Goal: Information Seeking & Learning: Learn about a topic

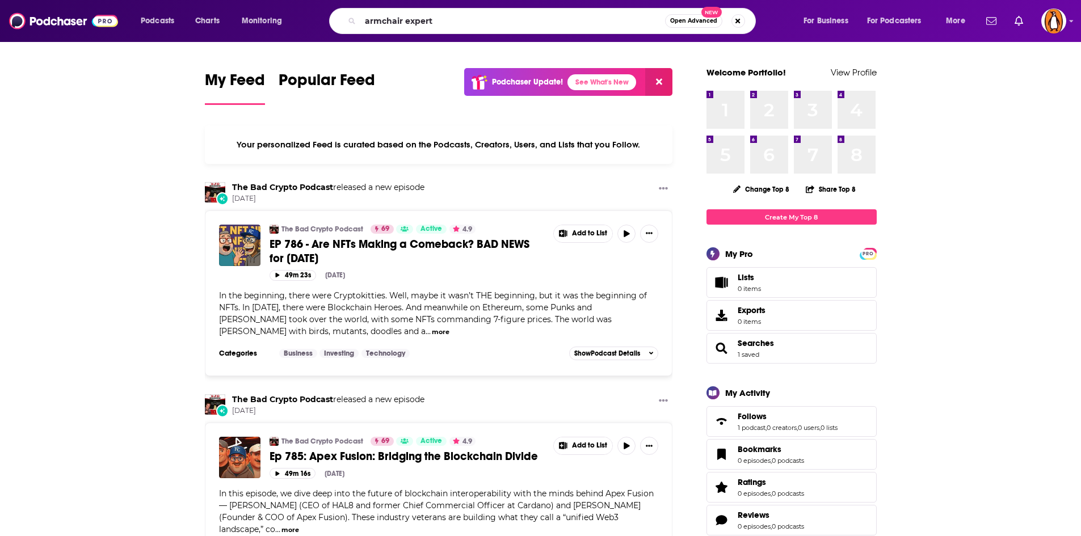
type input "armchair expert"
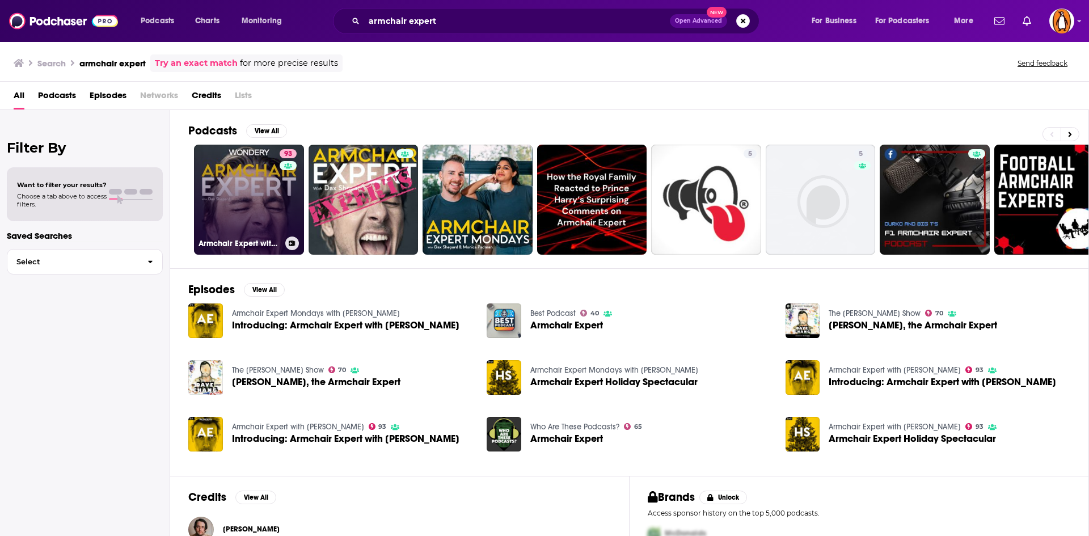
click at [219, 190] on link "93 Armchair Expert with [PERSON_NAME]" at bounding box center [249, 200] width 110 height 110
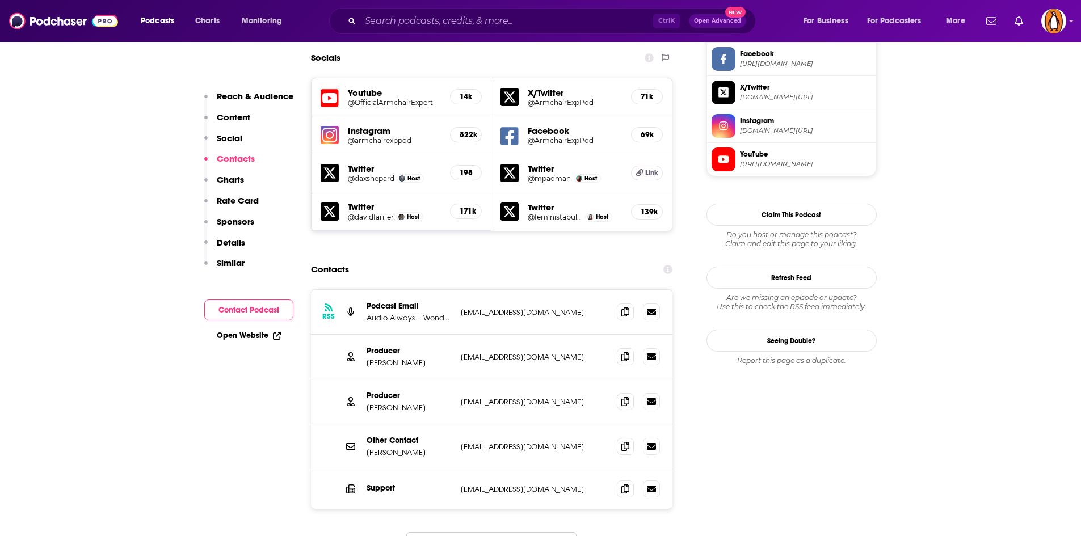
scroll to position [988, 0]
click at [620, 347] on span at bounding box center [625, 355] width 17 height 17
